Goal: Transaction & Acquisition: Purchase product/service

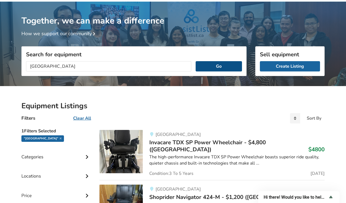
click at [215, 66] on button "Go" at bounding box center [218, 66] width 46 height 10
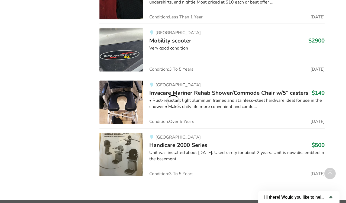
scroll to position [1087, 0]
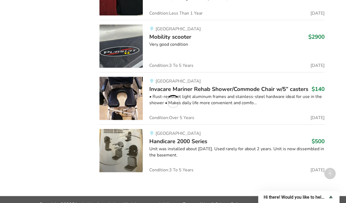
click at [134, 196] on footer "Copyright © 2025 AssistList Association. All rights reserved. | View our Terms …" at bounding box center [173, 204] width 346 height 16
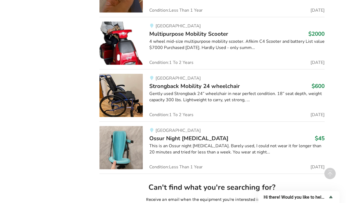
scroll to position [1302, 0]
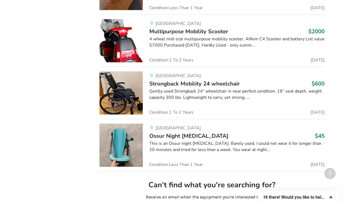
click at [176, 88] on div "Gently used Strongback 24” wheelchair in near perfect condition. 18” seat depth…" at bounding box center [236, 94] width 175 height 12
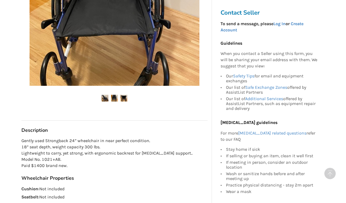
scroll to position [194, 0]
click at [167, 89] on div at bounding box center [114, 12] width 186 height 198
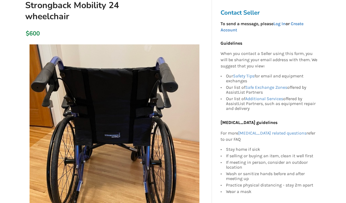
scroll to position [65, 0]
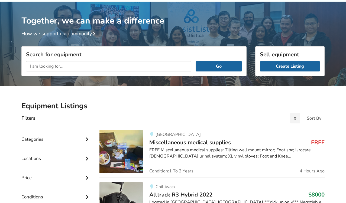
click at [94, 67] on input "text" at bounding box center [108, 66] width 165 height 10
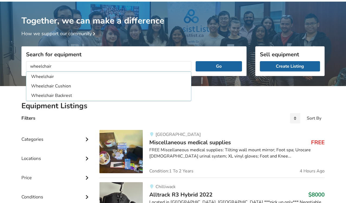
type input "wheelchair"
click at [195, 61] on button "Go" at bounding box center [218, 66] width 46 height 10
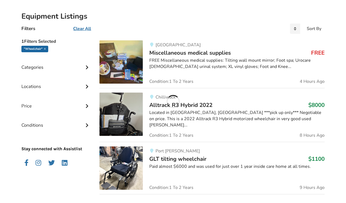
scroll to position [117, 0]
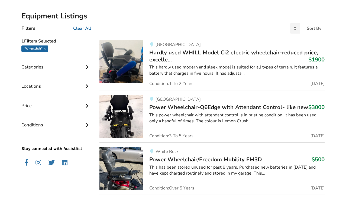
click at [192, 81] on span "Condition: 1 To 2 Years" at bounding box center [171, 83] width 44 height 4
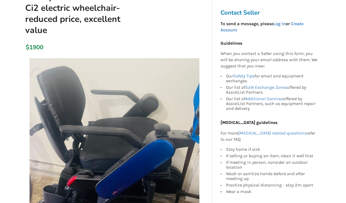
scroll to position [74, 0]
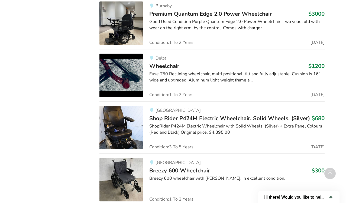
scroll to position [742, 0]
click at [216, 142] on div "Richmond Shop Rider P424M Electric Wheelchair. Solid Wheels. (Silver) $680 Shop…" at bounding box center [234, 127] width 182 height 43
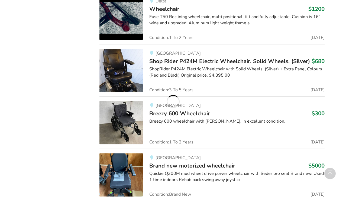
scroll to position [800, 0]
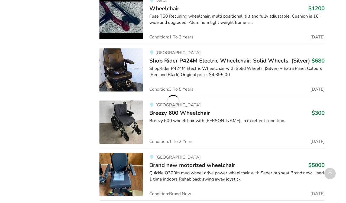
click at [214, 130] on div "Vancouver Breezy 600 Wheelchair $300 Breezy 600 wheelchair with JayGo cushion. …" at bounding box center [234, 121] width 182 height 43
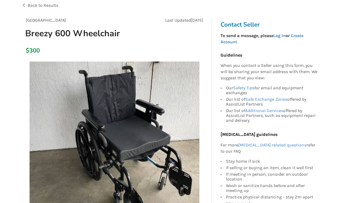
scroll to position [38, 0]
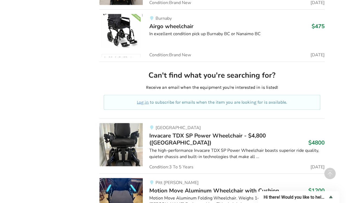
scroll to position [1411, 0]
click at [257, 173] on link "Pitt Meadows Motion Move Aluminum Wheelchair with Cushion $1200 Motion Move Alu…" at bounding box center [211, 199] width 225 height 52
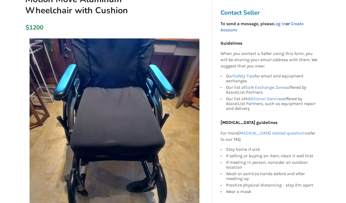
scroll to position [125, 0]
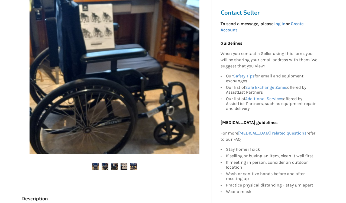
click at [105, 169] on img at bounding box center [104, 166] width 7 height 7
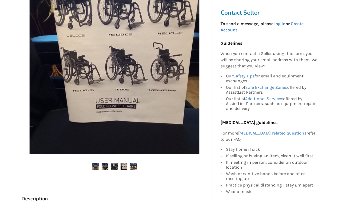
click at [105, 166] on img at bounding box center [104, 166] width 7 height 7
click at [114, 166] on img at bounding box center [114, 166] width 7 height 7
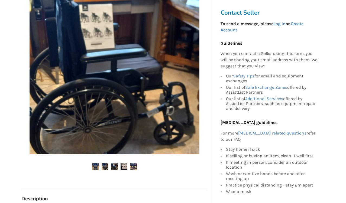
click at [125, 165] on img at bounding box center [123, 166] width 7 height 7
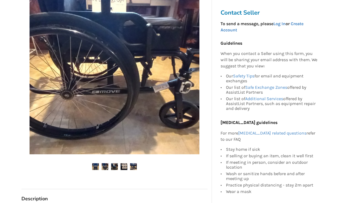
click at [134, 166] on img at bounding box center [133, 166] width 7 height 7
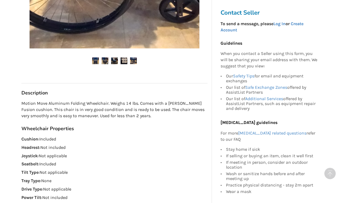
scroll to position [235, 0]
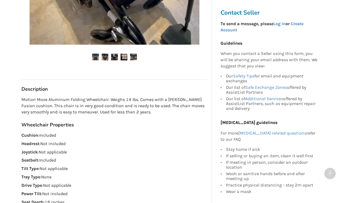
click at [134, 166] on p "Tilt Type : Not applicable" at bounding box center [114, 169] width 186 height 6
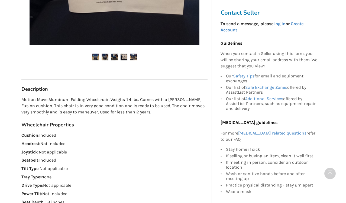
click at [134, 166] on p "Tilt Type : Not applicable" at bounding box center [114, 169] width 186 height 6
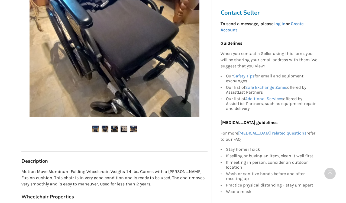
scroll to position [163, 0]
drag, startPoint x: 134, startPoint y: 165, endPoint x: 200, endPoint y: 83, distance: 105.4
click at [200, 83] on div at bounding box center [114, 30] width 186 height 172
click at [94, 129] on img at bounding box center [95, 129] width 7 height 7
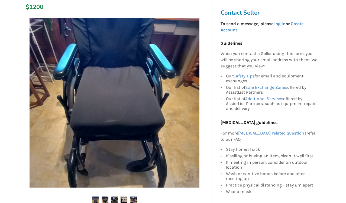
scroll to position [92, 0]
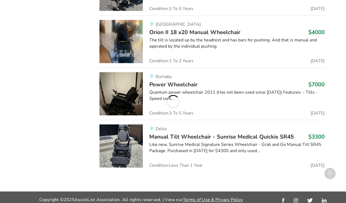
scroll to position [1460, 0]
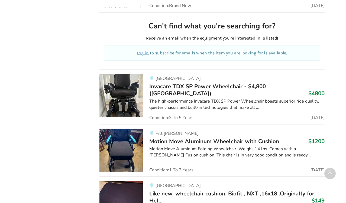
click at [258, 165] on link "Pitt Meadows Motion Move Aluminum Wheelchair with Cushion $1200 Motion Move Alu…" at bounding box center [211, 150] width 225 height 52
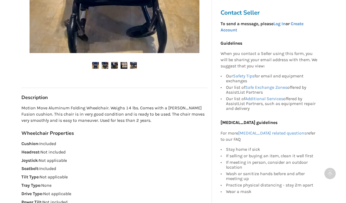
scroll to position [227, 0]
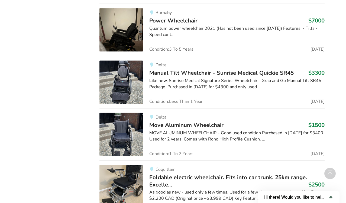
scroll to position [1153, 0]
click at [125, 140] on img at bounding box center [120, 133] width 43 height 43
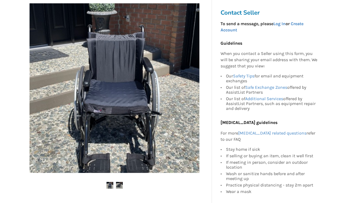
scroll to position [95, 0]
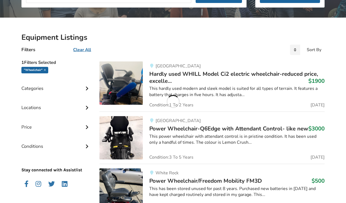
scroll to position [1153, 0]
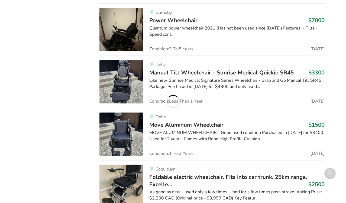
click at [260, 116] on div "Delta Move Aluminum Wheelchair $1500 MOVE ALUMINUM WHEELCHAIR - Good used condi…" at bounding box center [234, 133] width 182 height 43
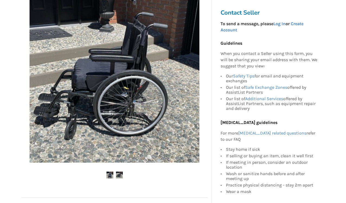
scroll to position [106, 0]
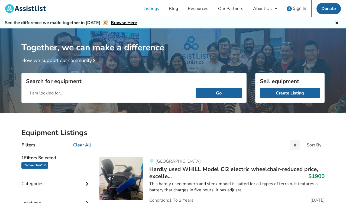
click at [128, 97] on input "text" at bounding box center [108, 93] width 165 height 10
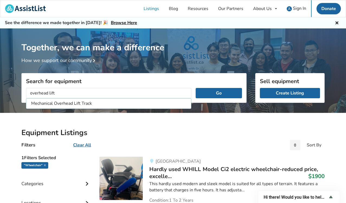
type input "overhead lift"
click at [195, 88] on button "Go" at bounding box center [218, 93] width 46 height 10
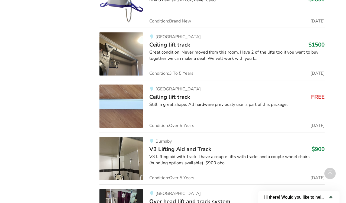
scroll to position [599, 0]
drag, startPoint x: 181, startPoint y: 148, endPoint x: 130, endPoint y: 160, distance: 52.2
click at [130, 160] on img at bounding box center [120, 157] width 43 height 43
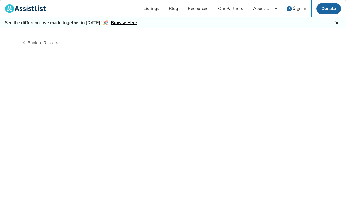
click at [130, 160] on div "Back to Results" at bounding box center [173, 121] width 346 height 187
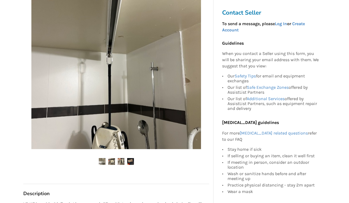
scroll to position [120, 0]
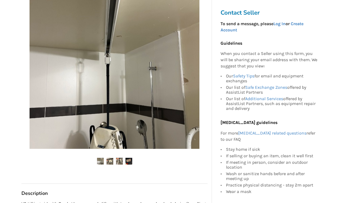
drag, startPoint x: 130, startPoint y: 160, endPoint x: 146, endPoint y: 169, distance: 17.6
drag, startPoint x: 146, startPoint y: 169, endPoint x: 109, endPoint y: 161, distance: 37.6
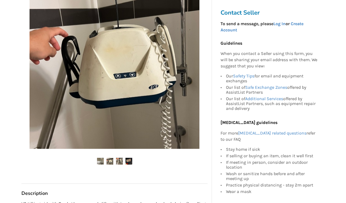
drag, startPoint x: 109, startPoint y: 161, endPoint x: 180, endPoint y: 78, distance: 109.2
click at [180, 78] on img at bounding box center [114, 64] width 170 height 170
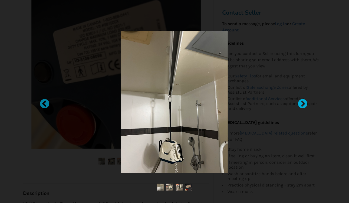
drag, startPoint x: 178, startPoint y: 188, endPoint x: 300, endPoint y: 103, distance: 149.1
drag, startPoint x: 300, startPoint y: 103, endPoint x: 295, endPoint y: 107, distance: 6.4
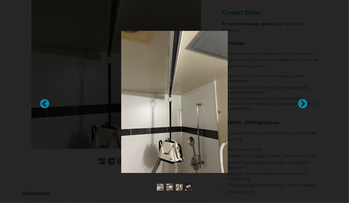
drag, startPoint x: 295, startPoint y: 107, endPoint x: 295, endPoint y: 124, distance: 17.3
click at [295, 124] on div at bounding box center [175, 102] width 244 height 160
click at [303, 102] on div at bounding box center [299, 101] width 5 height 5
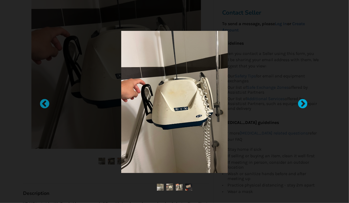
click at [303, 102] on div at bounding box center [299, 101] width 5 height 5
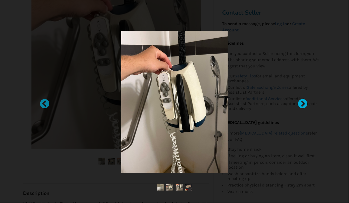
click at [303, 103] on div at bounding box center [299, 101] width 5 height 5
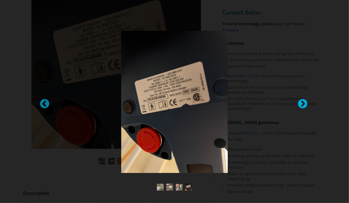
click at [302, 103] on div at bounding box center [299, 101] width 5 height 5
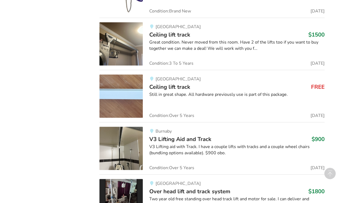
scroll to position [610, 0]
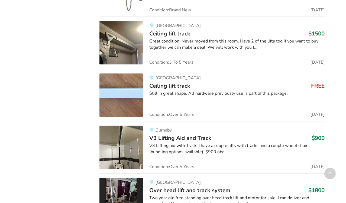
click at [136, 155] on img at bounding box center [120, 147] width 43 height 43
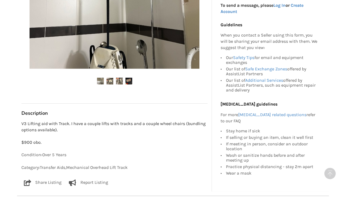
scroll to position [200, 0]
click at [134, 159] on div "Condition: Over 5 Years Category: Transfer Aids , Mechanical Overhead Lift Track" at bounding box center [114, 161] width 186 height 19
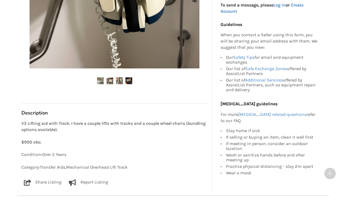
drag, startPoint x: 134, startPoint y: 159, endPoint x: 171, endPoint y: 109, distance: 62.5
click at [171, 109] on div "Burnaby Last Updated Aug 30 V3 Lifting Aid and Track $900 Burnaby Aug 30 V3 Lif…" at bounding box center [114, 21] width 186 height 332
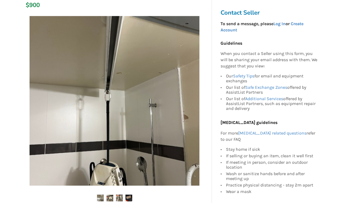
scroll to position [83, 0]
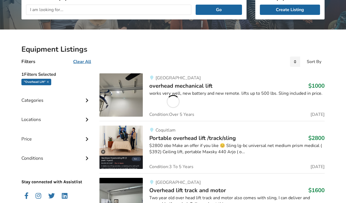
scroll to position [610, 0]
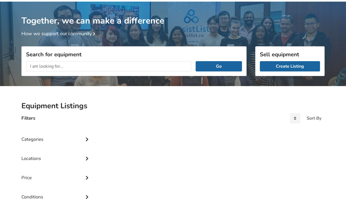
scroll to position [27, 0]
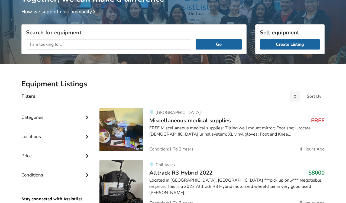
click at [173, 133] on div "FREE Miscellaneous medical supplies: Tilting wall mount mirror; Foot spa; Uroca…" at bounding box center [236, 131] width 175 height 12
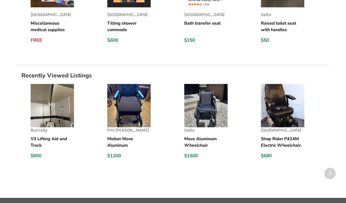
scroll to position [494, 0]
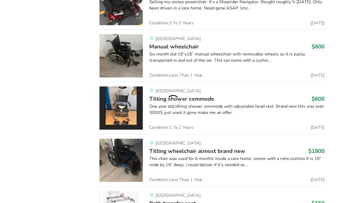
scroll to position [49, 0]
